Goal: Information Seeking & Learning: Learn about a topic

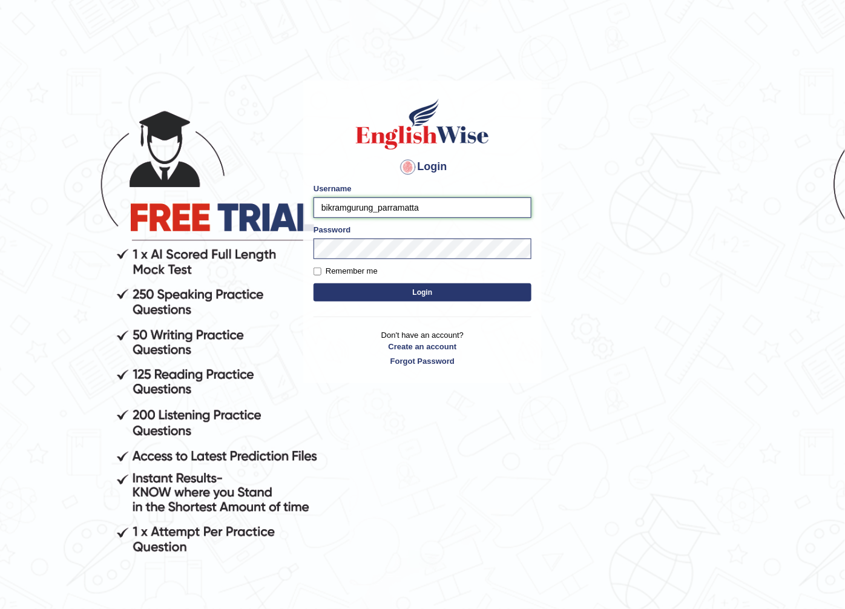
drag, startPoint x: 371, startPoint y: 206, endPoint x: 301, endPoint y: 227, distance: 72.6
click at [301, 227] on main "Login Please fix the following errors: Username bikramgurung_parramatta Passwor…" at bounding box center [422, 213] width 242 height 343
type input "devon_parramatta"
drag, startPoint x: 409, startPoint y: 287, endPoint x: 421, endPoint y: 288, distance: 12.1
click at [409, 288] on button "Login" at bounding box center [423, 292] width 218 height 18
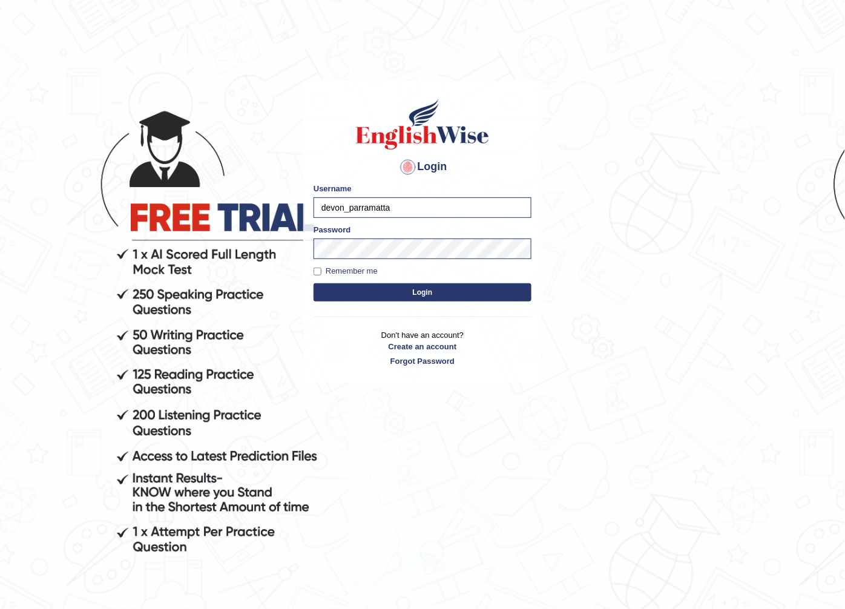
click at [452, 286] on button "Login" at bounding box center [423, 292] width 218 height 18
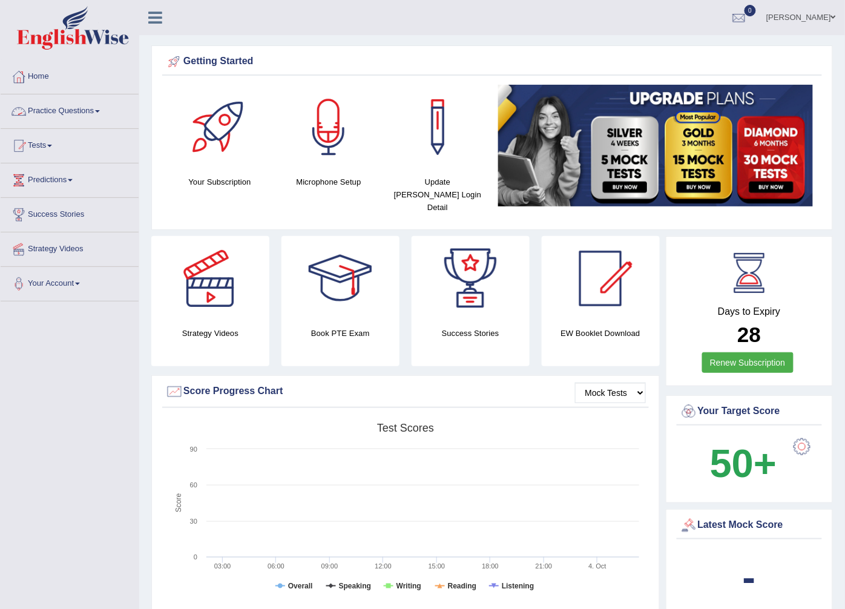
click at [92, 117] on link "Practice Questions" at bounding box center [70, 109] width 138 height 30
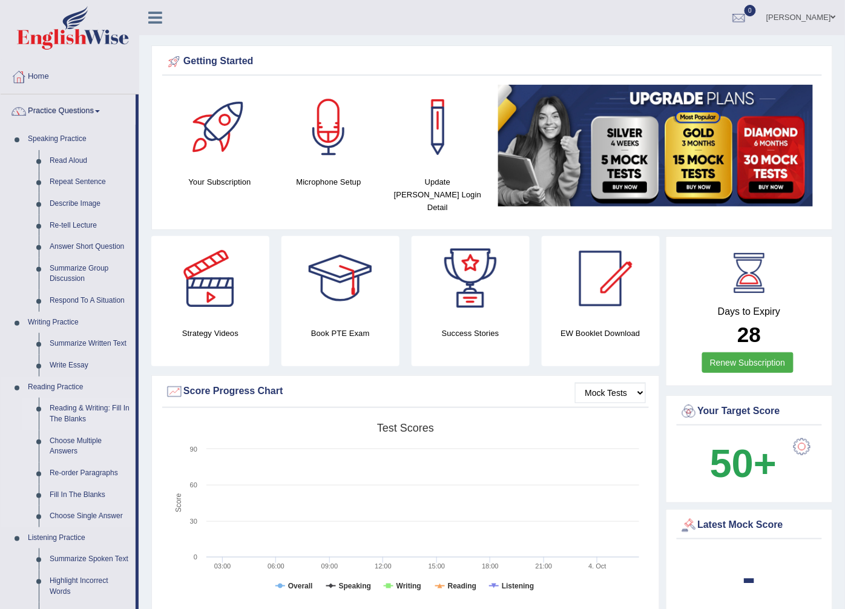
click at [96, 408] on link "Reading & Writing: Fill In The Blanks" at bounding box center [89, 414] width 91 height 32
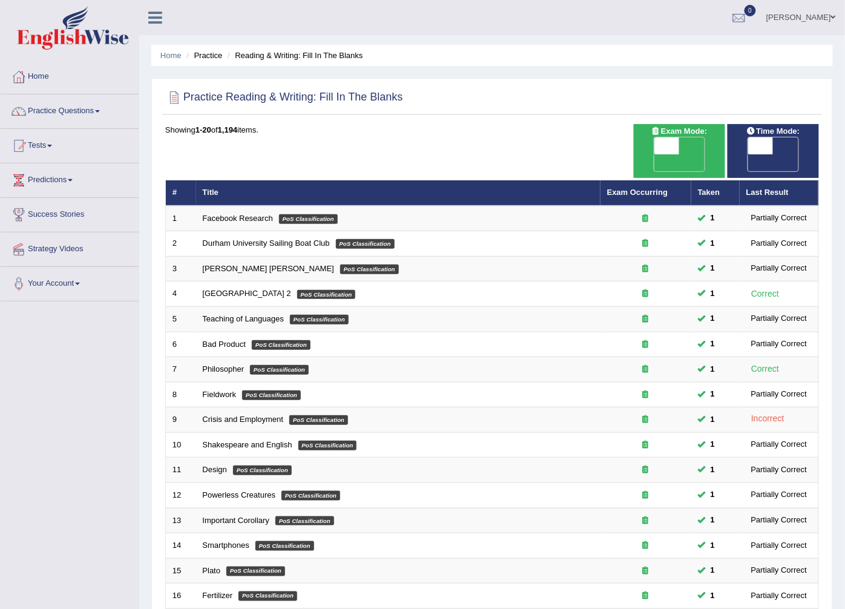
click at [660, 146] on span at bounding box center [666, 145] width 25 height 17
checkbox input "true"
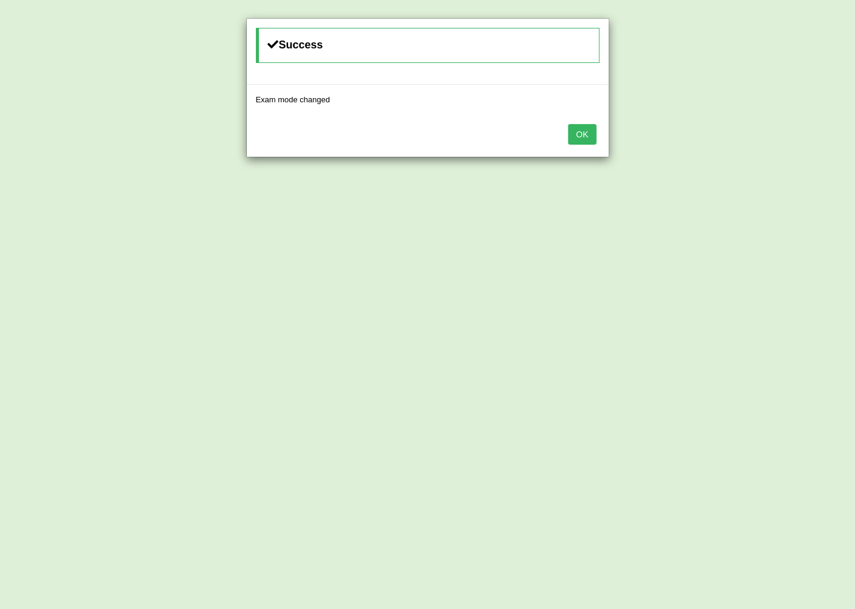
click at [578, 137] on button "OK" at bounding box center [582, 134] width 28 height 21
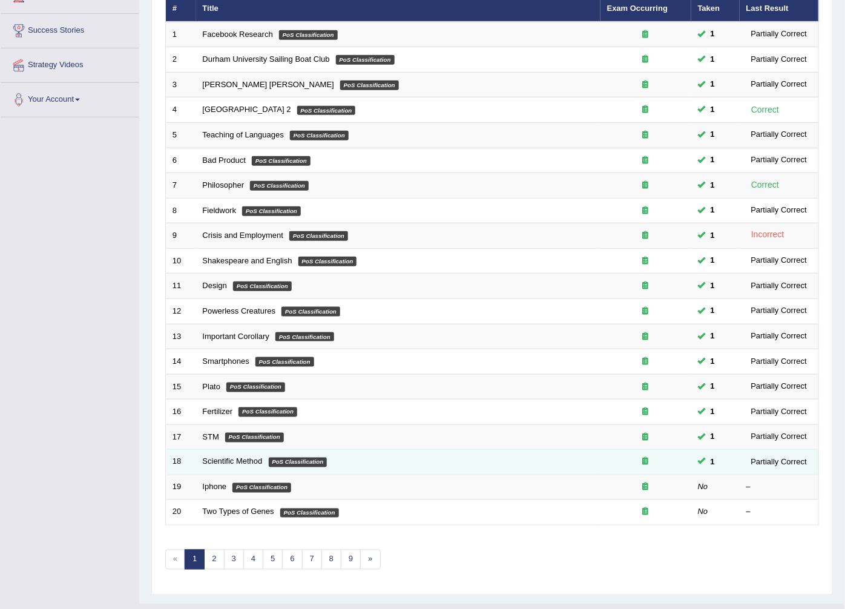
scroll to position [194, 0]
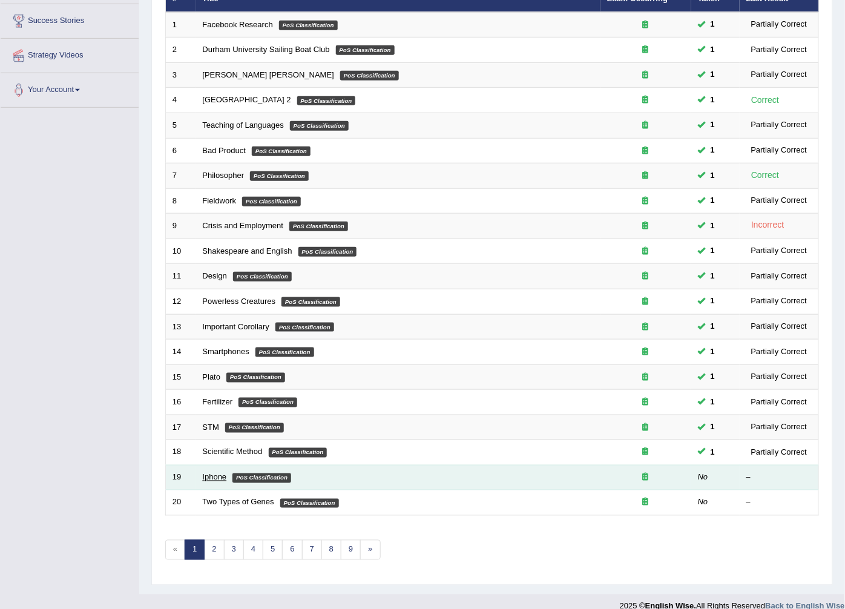
click at [220, 473] on link "Iphone" at bounding box center [215, 477] width 24 height 9
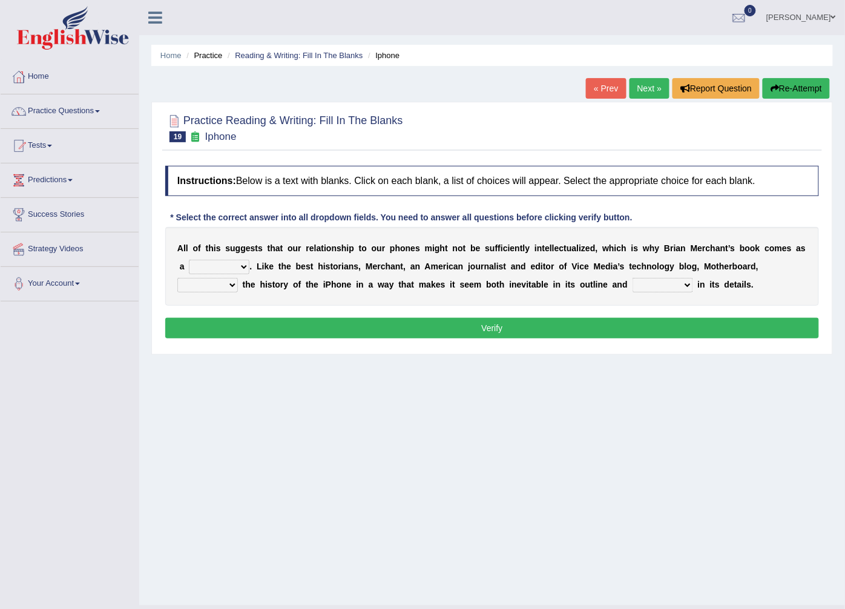
click at [227, 267] on select "privilege relief demotion flash" at bounding box center [219, 267] width 61 height 15
select select "privilege"
click at [189, 260] on select "privilege relief demotion flash" at bounding box center [219, 267] width 61 height 15
click at [238, 278] on select "enriches unpacks detours contorts" at bounding box center [207, 285] width 61 height 15
select select "unpacks"
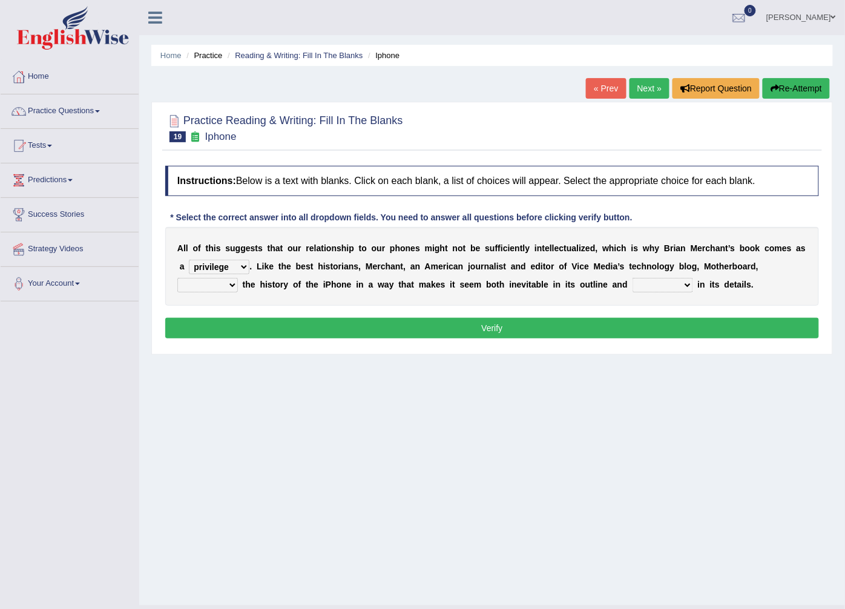
click at [238, 278] on select "enriches unpacks detours contorts" at bounding box center [207, 285] width 61 height 15
click at [633, 283] on select "surprises surprised surprising surprise" at bounding box center [663, 285] width 61 height 15
click at [633, 285] on select "surprises surprised surprising surprise" at bounding box center [663, 285] width 61 height 15
select select "surprises"
click at [633, 278] on select "surprises surprised surprising surprise" at bounding box center [663, 285] width 61 height 15
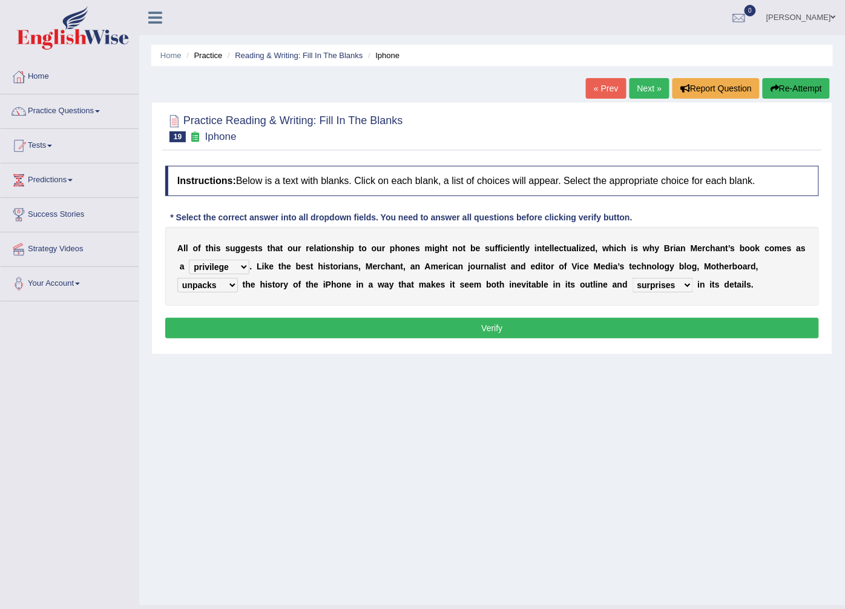
click at [561, 327] on button "Verify" at bounding box center [492, 328] width 654 height 21
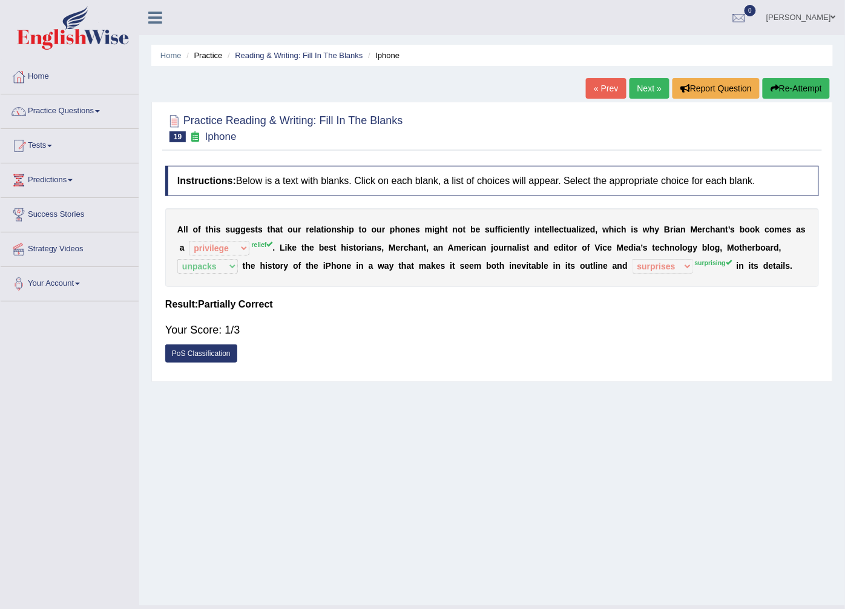
click at [636, 86] on link "Next »" at bounding box center [650, 88] width 40 height 21
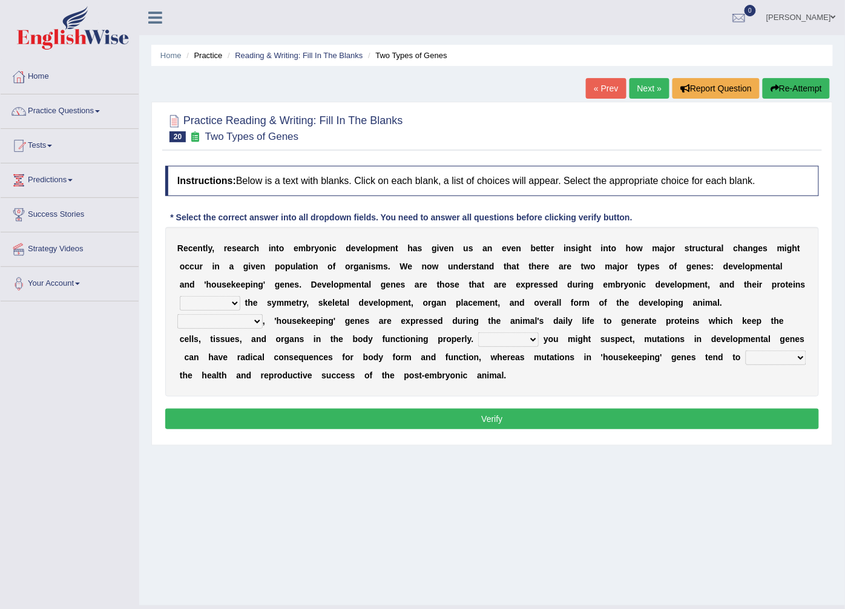
click at [240, 296] on select "push control hold elevate" at bounding box center [210, 303] width 61 height 15
